Goal: Transaction & Acquisition: Purchase product/service

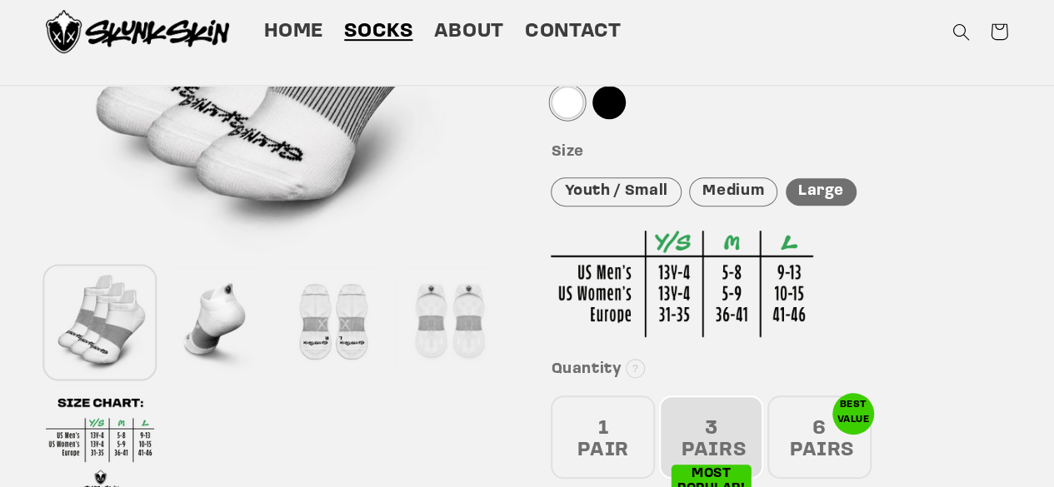
scroll to position [190, 0]
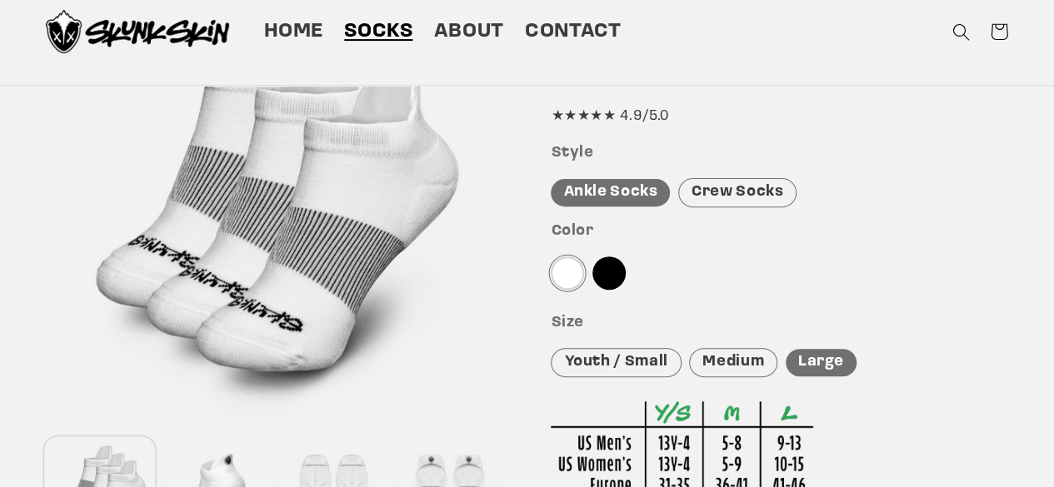
click at [726, 179] on div "Crew Socks" at bounding box center [737, 192] width 118 height 29
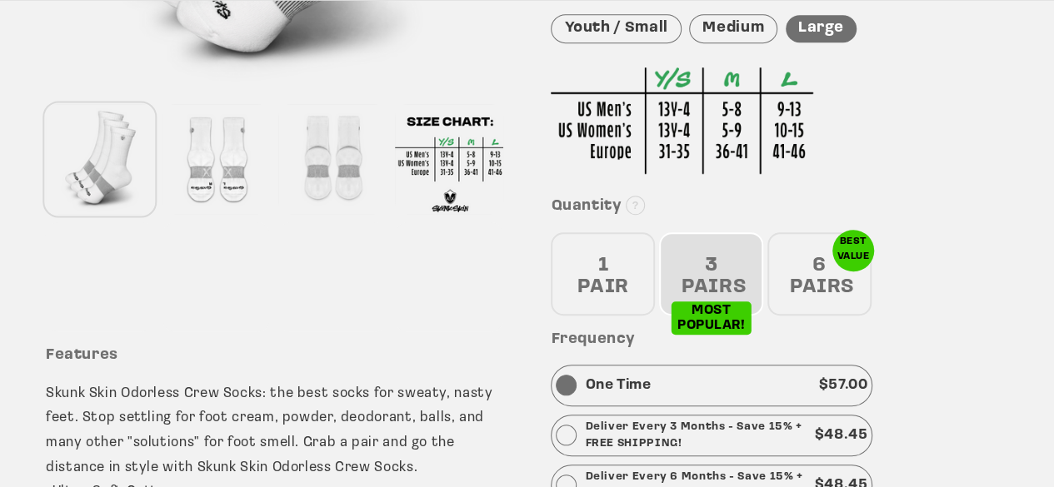
scroll to position [525, 0]
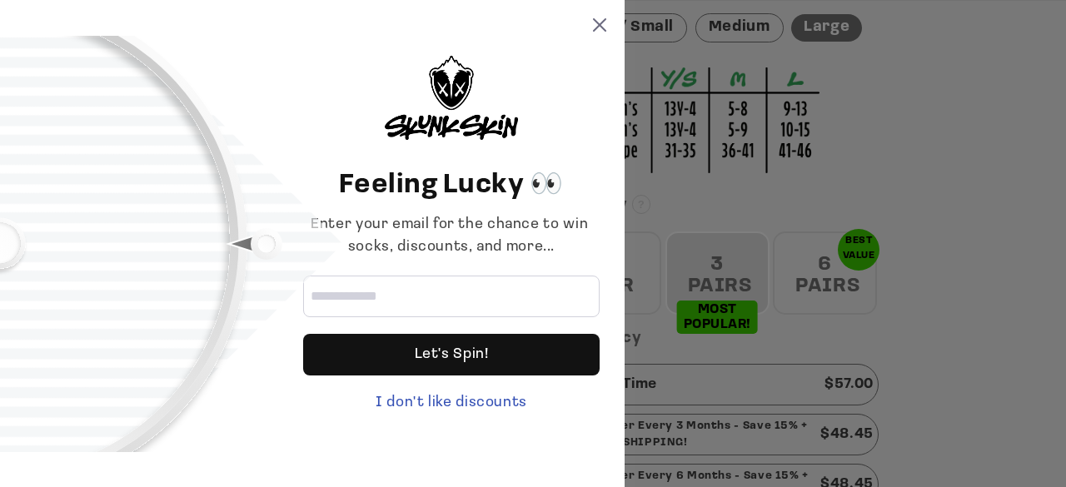
click at [601, 21] on icon at bounding box center [599, 24] width 13 height 13
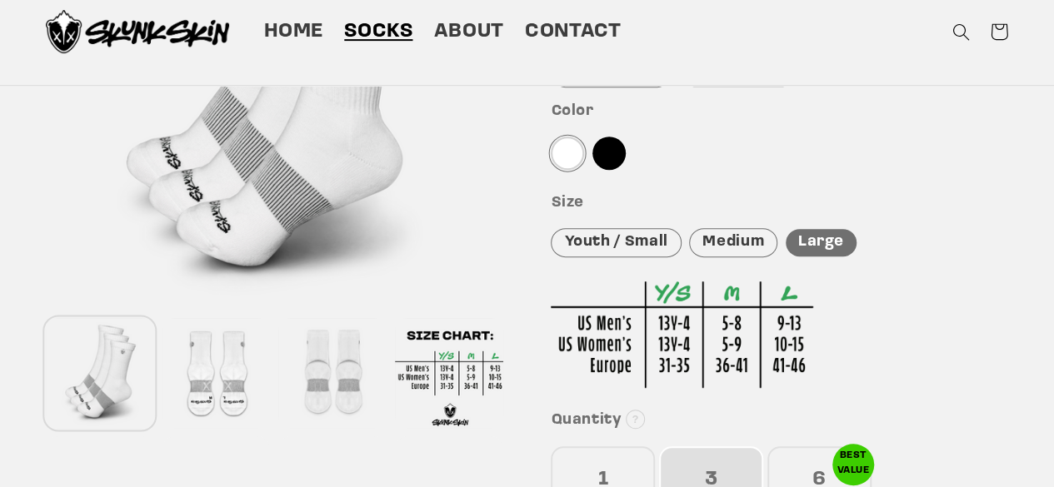
scroll to position [204, 0]
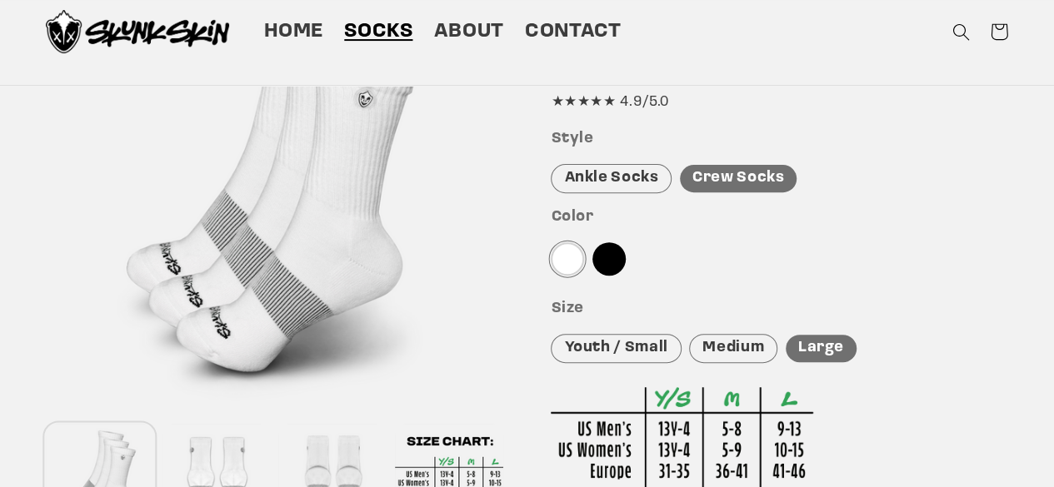
click at [620, 265] on div at bounding box center [608, 258] width 33 height 33
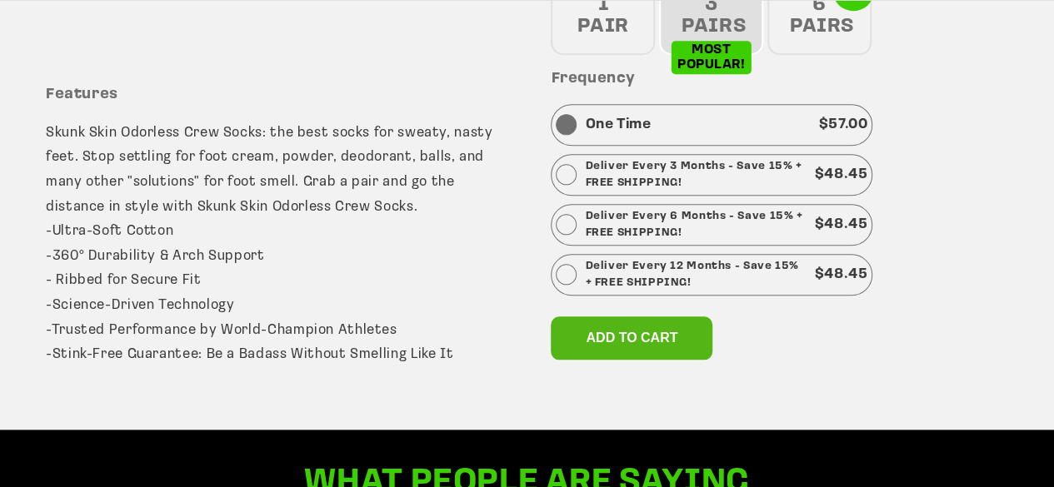
scroll to position [785, 0]
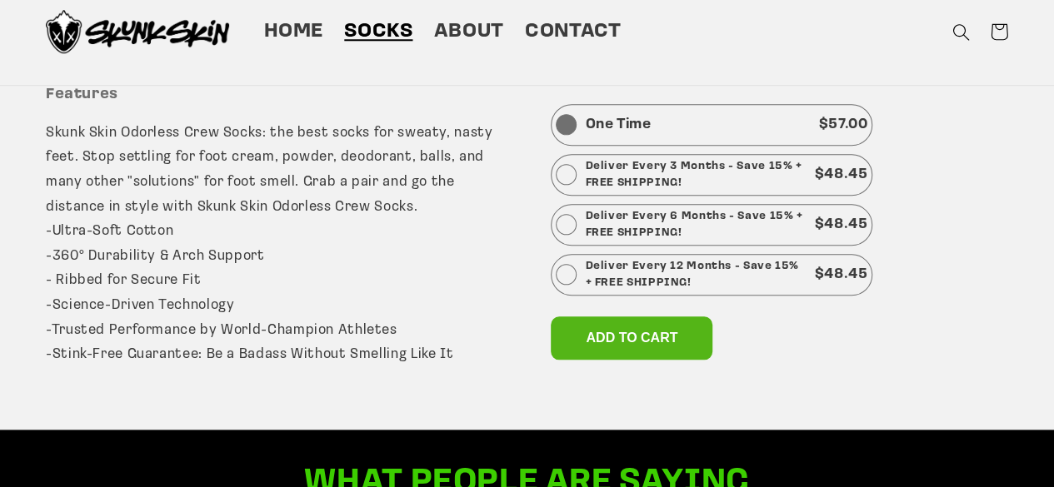
click at [676, 342] on span "Add to cart" at bounding box center [632, 338] width 92 height 14
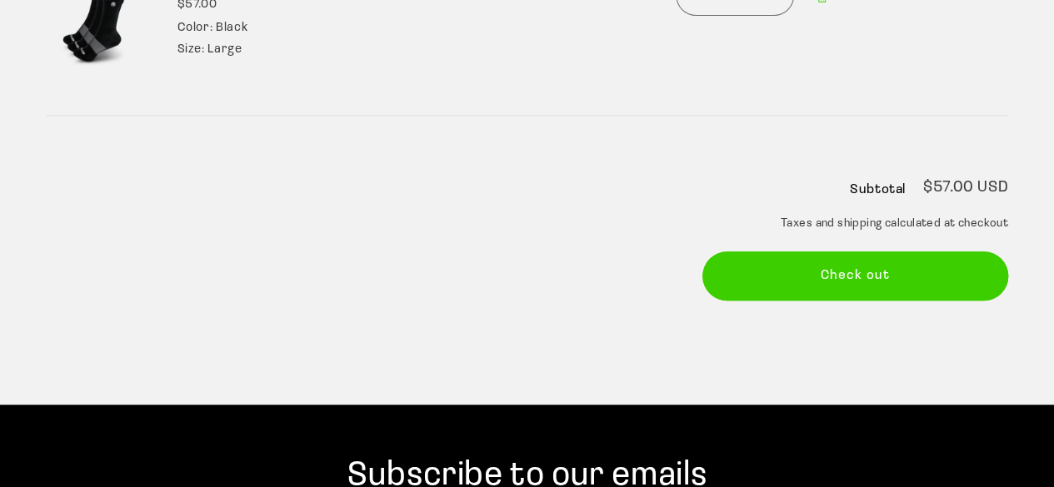
scroll to position [341, 0]
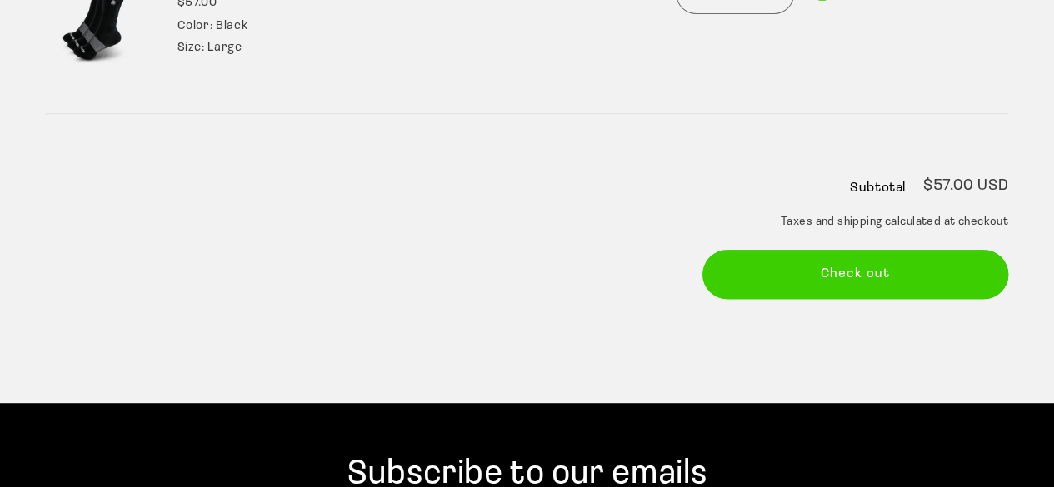
click at [869, 269] on button "Check out" at bounding box center [855, 274] width 307 height 49
